Goal: Task Accomplishment & Management: Manage account settings

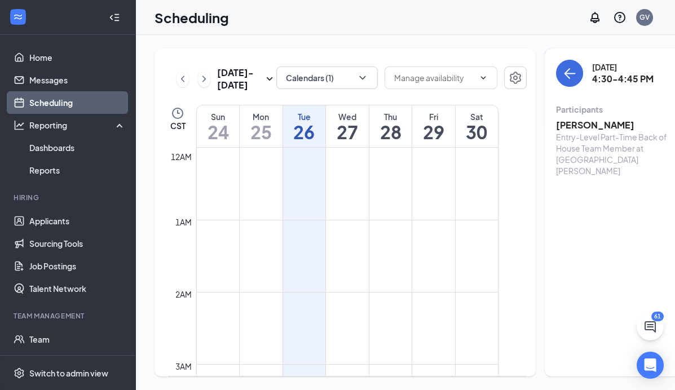
scroll to position [1174, 0]
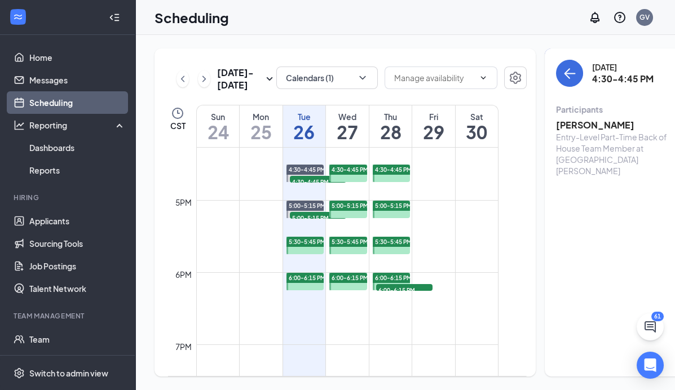
click at [307, 141] on h1 "26" at bounding box center [304, 131] width 43 height 19
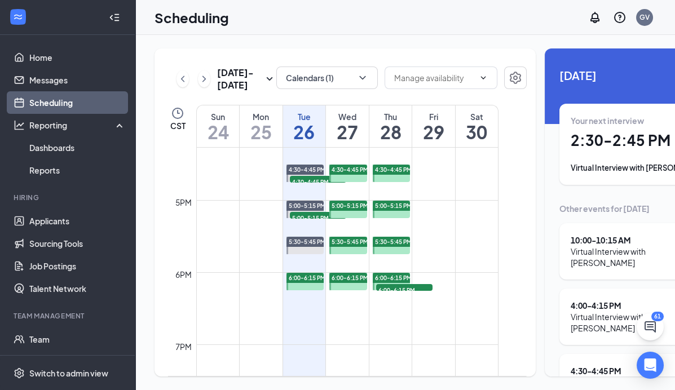
click at [315, 147] on div "Tue 26" at bounding box center [304, 126] width 43 height 42
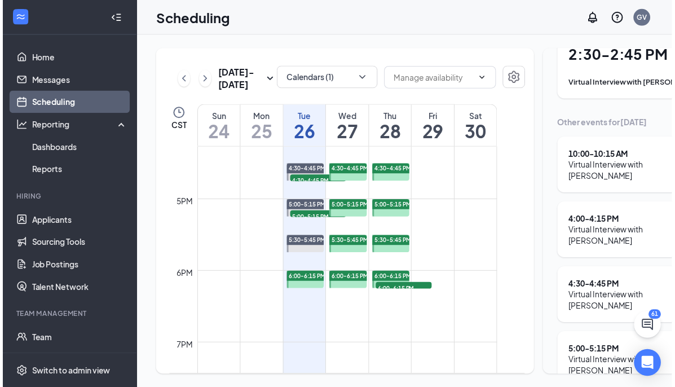
scroll to position [17, 0]
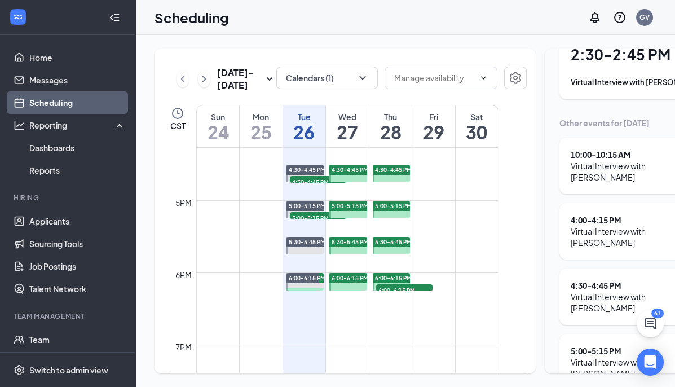
click at [303, 120] on div "Tue" at bounding box center [304, 116] width 43 height 11
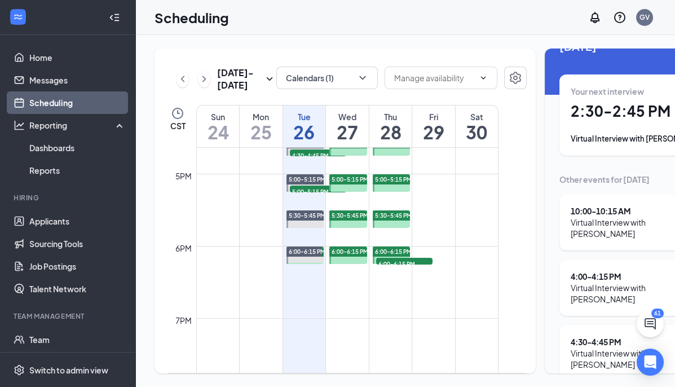
scroll to position [1174, 0]
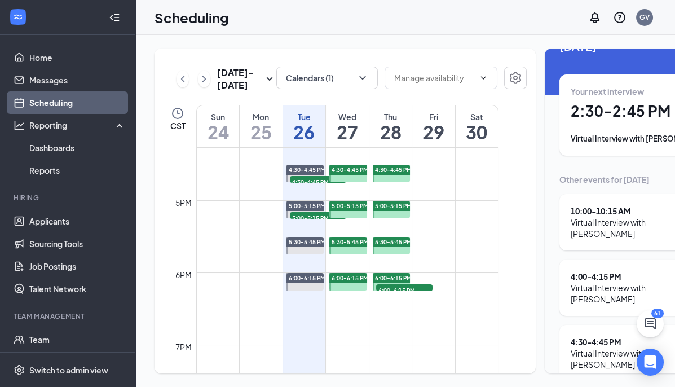
drag, startPoint x: 350, startPoint y: 326, endPoint x: 325, endPoint y: 330, distance: 25.2
click at [350, 326] on td at bounding box center [347, 317] width 302 height 18
click at [586, 101] on h1 "2:30 - 2:45 PM" at bounding box center [649, 110] width 156 height 19
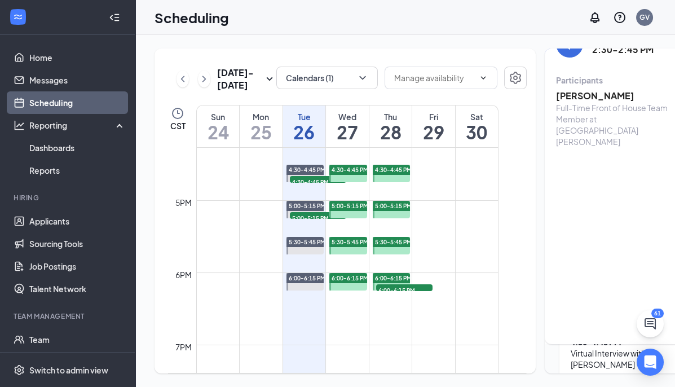
click at [310, 122] on div "Tue" at bounding box center [304, 116] width 43 height 11
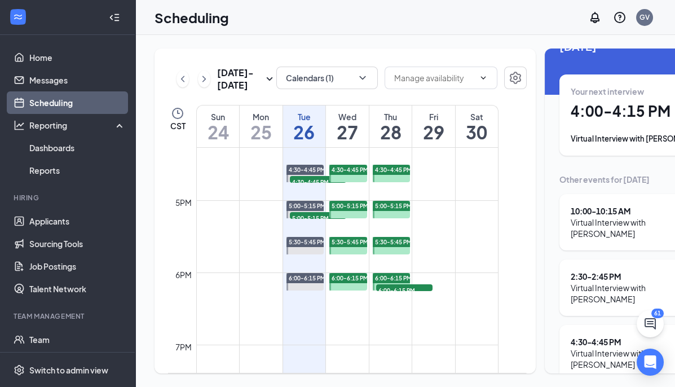
click at [310, 122] on div "Tue" at bounding box center [304, 116] width 43 height 11
drag, startPoint x: 672, startPoint y: 258, endPoint x: 628, endPoint y: 259, distance: 44.0
click at [628, 271] on div "2:30 - 2:45 PM Virtual Interview with [PERSON_NAME]" at bounding box center [649, 288] width 156 height 34
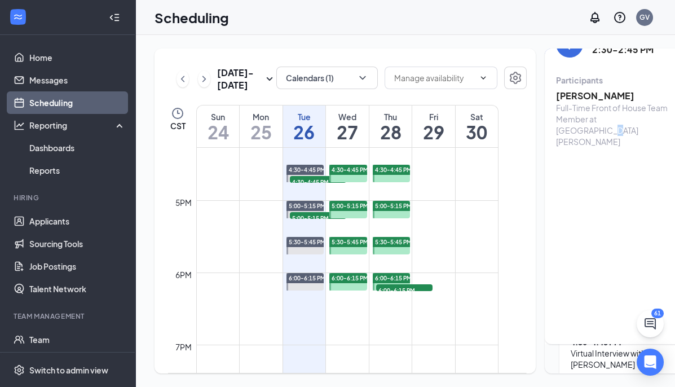
drag, startPoint x: 636, startPoint y: 257, endPoint x: 625, endPoint y: 266, distance: 14.4
click at [625, 266] on div "[DATE] 2:30-2:45 PM Participants [PERSON_NAME] Full-Time Front of House Team Me…" at bounding box center [648, 181] width 207 height 325
drag, startPoint x: 589, startPoint y: 77, endPoint x: 534, endPoint y: 76, distance: 55.3
click at [545, 76] on div "[DATE] 2:30-2:45 PM Participants [PERSON_NAME] Full-Time Front of House Team Me…" at bounding box center [648, 181] width 207 height 325
copy h3 "[PERSON_NAME]"
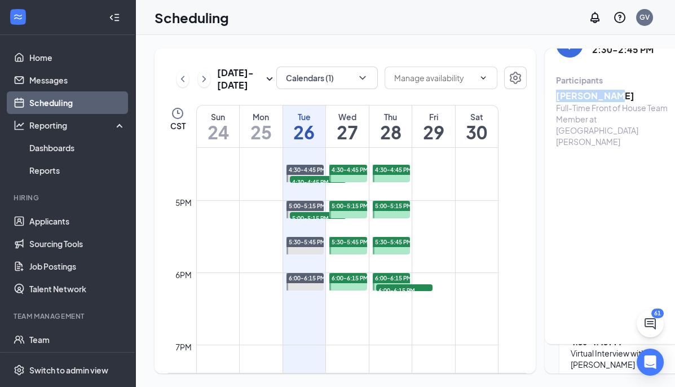
click at [305, 122] on div "Tue" at bounding box center [304, 116] width 43 height 11
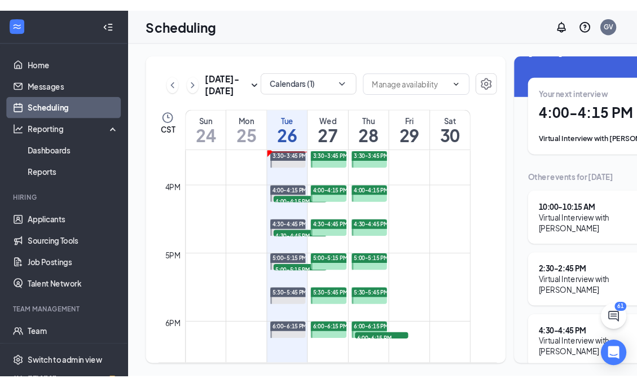
scroll to position [1062, 0]
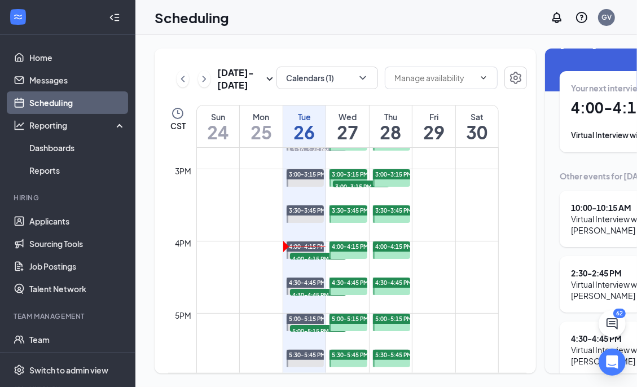
click at [587, 105] on div "Your next interview 4:00 - 4:15 PM Virtual Interview with [PERSON_NAME]" at bounding box center [649, 111] width 156 height 59
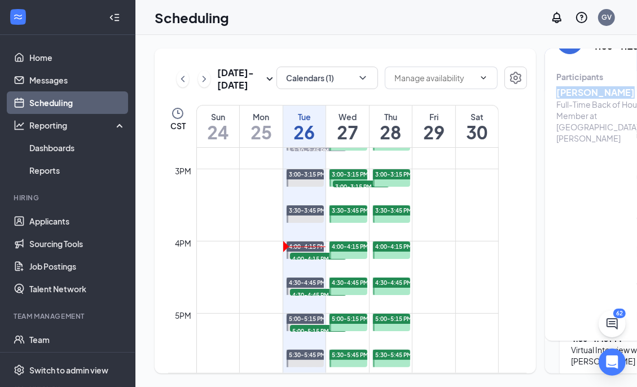
drag, startPoint x: 600, startPoint y: 72, endPoint x: 536, endPoint y: 74, distance: 64.3
click at [545, 74] on div "[DATE] 4:00-4:15 PM Participants [PERSON_NAME] Full-Time Back of House Team Mem…" at bounding box center [648, 178] width 207 height 325
copy h3 "[PERSON_NAME]"
click at [304, 132] on h1 "26" at bounding box center [304, 131] width 43 height 19
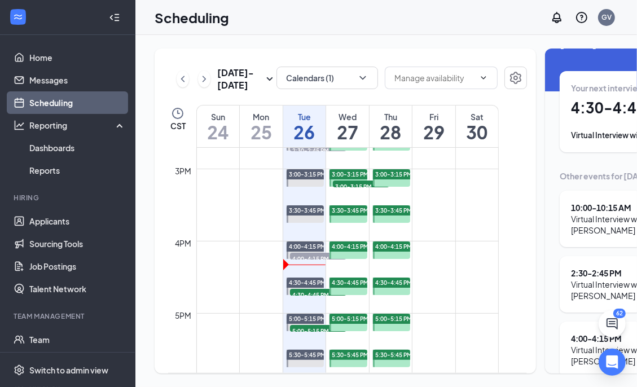
click at [576, 105] on div "Your next interview 4:30 - 4:45 PM Virtual Interview with [PERSON_NAME]" at bounding box center [649, 111] width 156 height 59
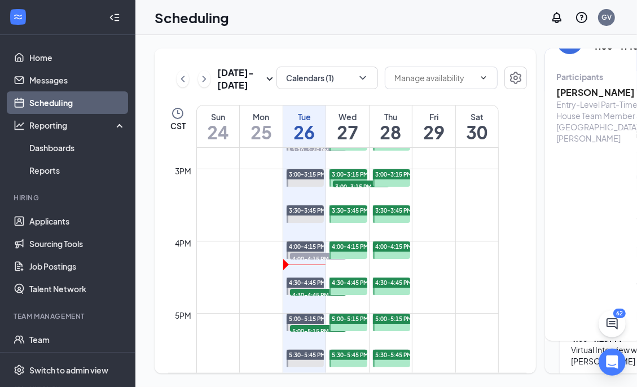
click at [309, 122] on div "Tue" at bounding box center [304, 116] width 43 height 11
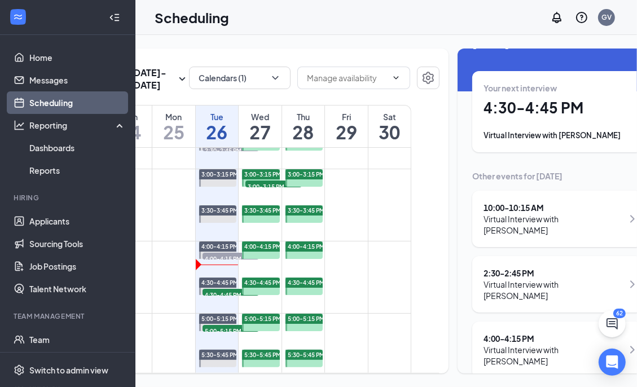
scroll to position [0, 88]
click at [522, 130] on div "Virtual Interview with [PERSON_NAME]" at bounding box center [561, 135] width 156 height 11
